Goal: Task Accomplishment & Management: Complete application form

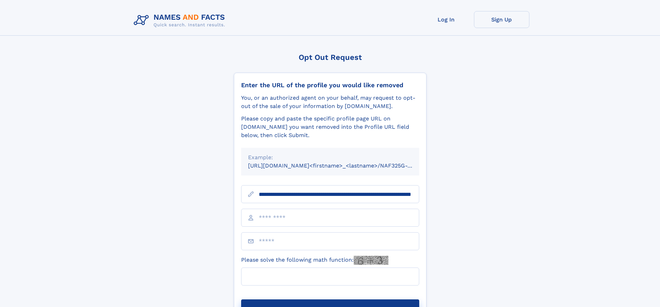
scroll to position [0, 73]
type input "**********"
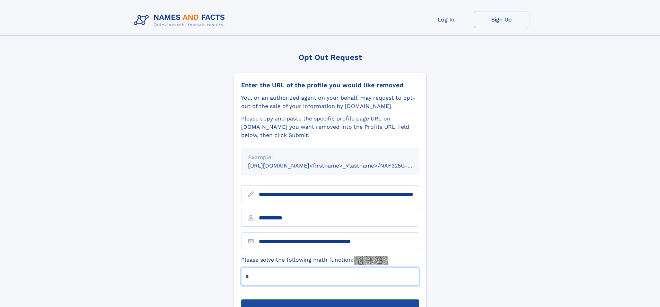
type input "*"
click at [330, 300] on button "Submit Opt Out Request" at bounding box center [330, 311] width 178 height 22
